Goal: Transaction & Acquisition: Subscribe to service/newsletter

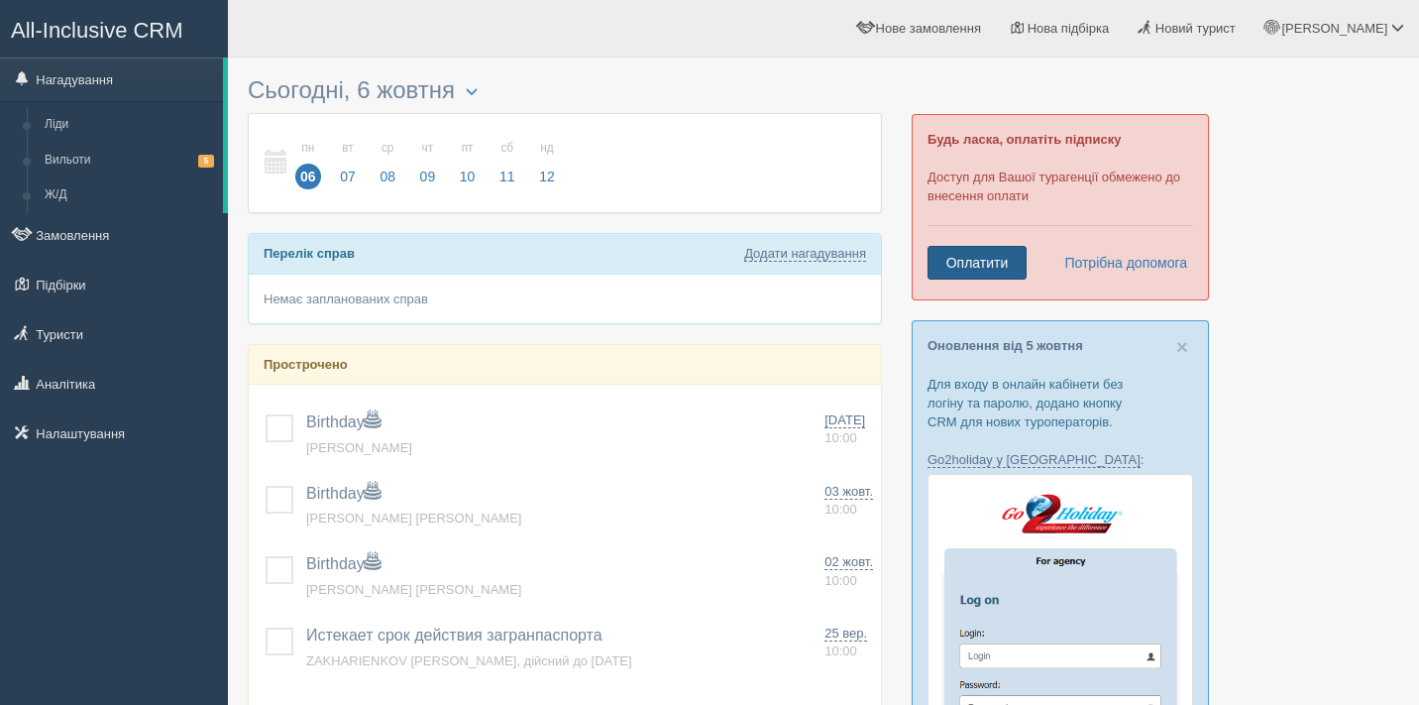
click at [996, 262] on link "Оплатити" at bounding box center [976, 263] width 99 height 34
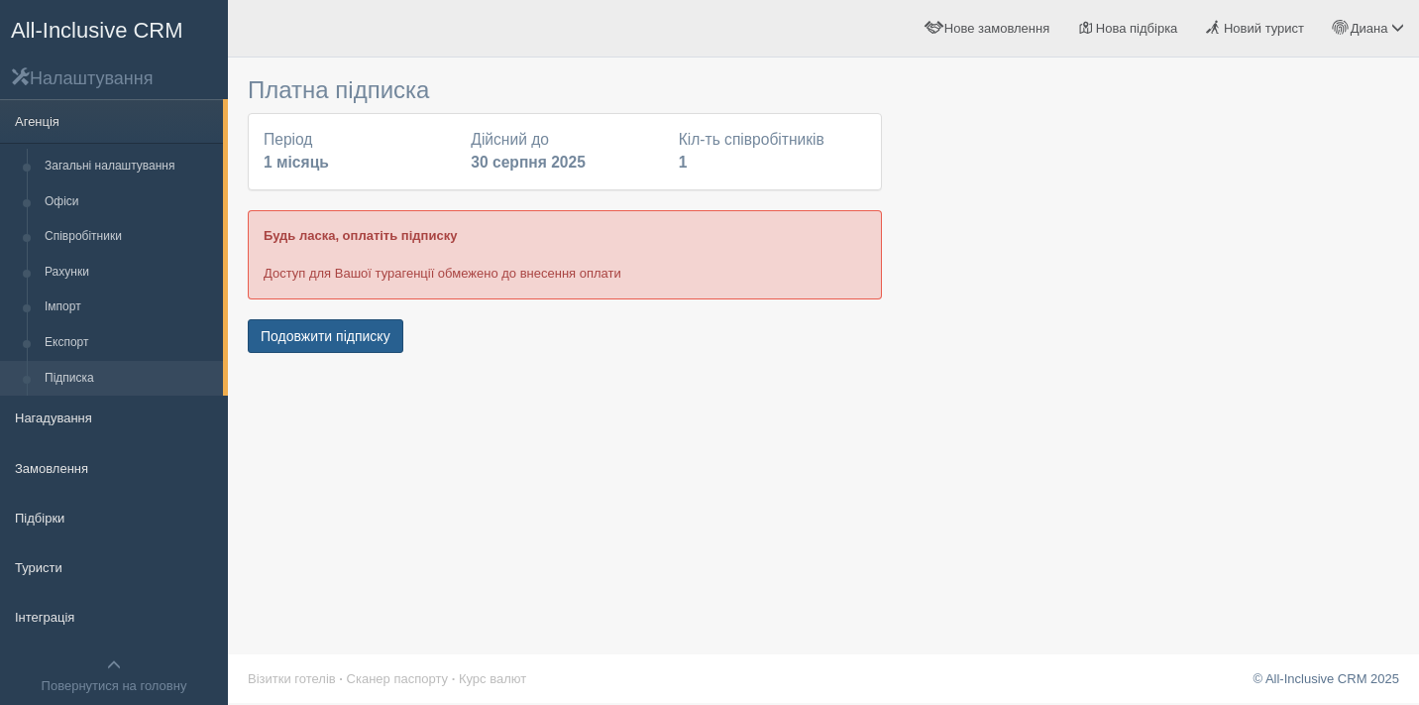
click at [347, 338] on button "Подовжити підписку" at bounding box center [326, 336] width 156 height 34
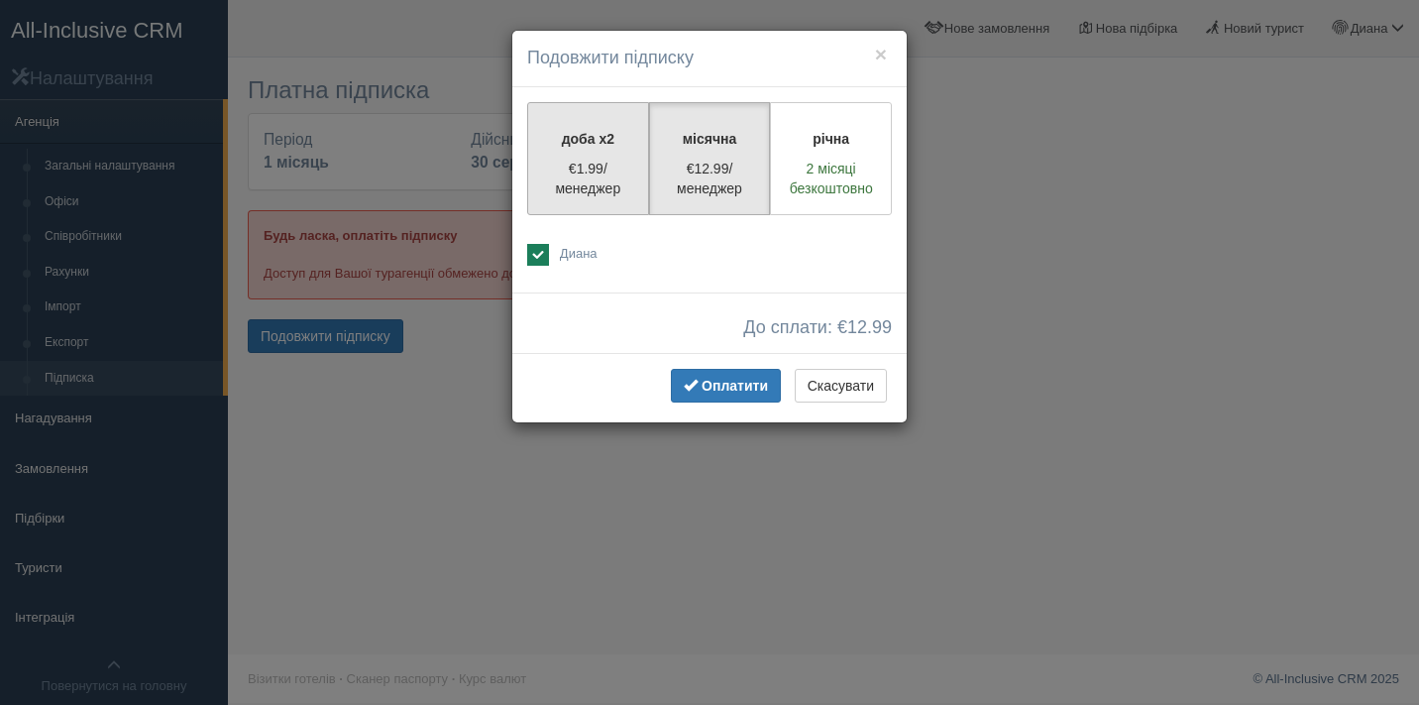
click at [572, 163] on p "€1.99/менеджер" at bounding box center [588, 179] width 96 height 40
radio input "true"
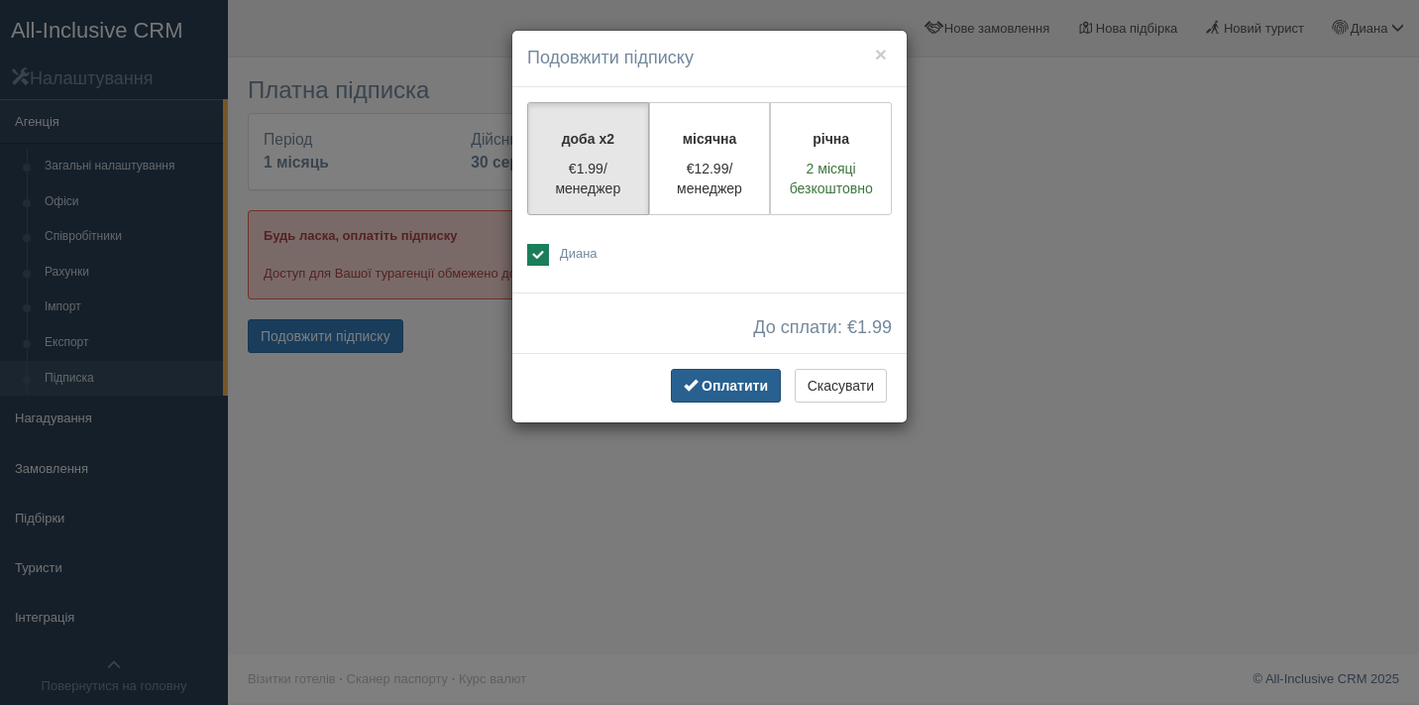
click at [721, 387] on span "Оплатити" at bounding box center [735, 386] width 66 height 16
